Goal: Task Accomplishment & Management: Manage account settings

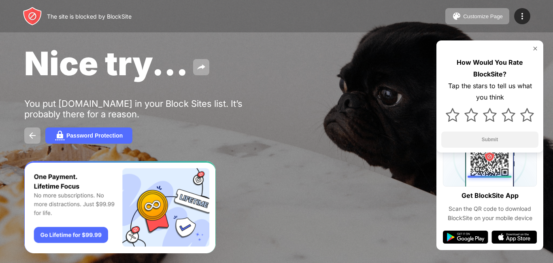
click at [371, 89] on div "Nice try... You put [DOMAIN_NAME] in your Block Sites list. It’s probably there…" at bounding box center [276, 93] width 553 height 187
click at [536, 48] on img at bounding box center [535, 48] width 6 height 6
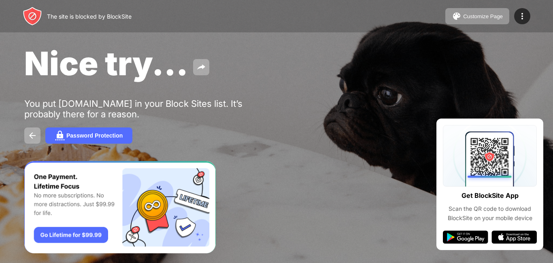
click at [471, 233] on img at bounding box center [465, 237] width 45 height 13
click at [467, 239] on img at bounding box center [465, 237] width 45 height 13
click at [34, 135] on img at bounding box center [33, 136] width 10 height 10
click at [33, 135] on img at bounding box center [33, 136] width 10 height 10
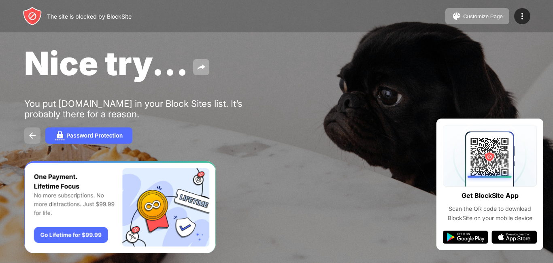
click at [35, 137] on img at bounding box center [33, 136] width 10 height 10
click at [32, 132] on img at bounding box center [33, 136] width 10 height 10
click at [32, 131] on img at bounding box center [33, 136] width 10 height 10
